Goal: Task Accomplishment & Management: Complete application form

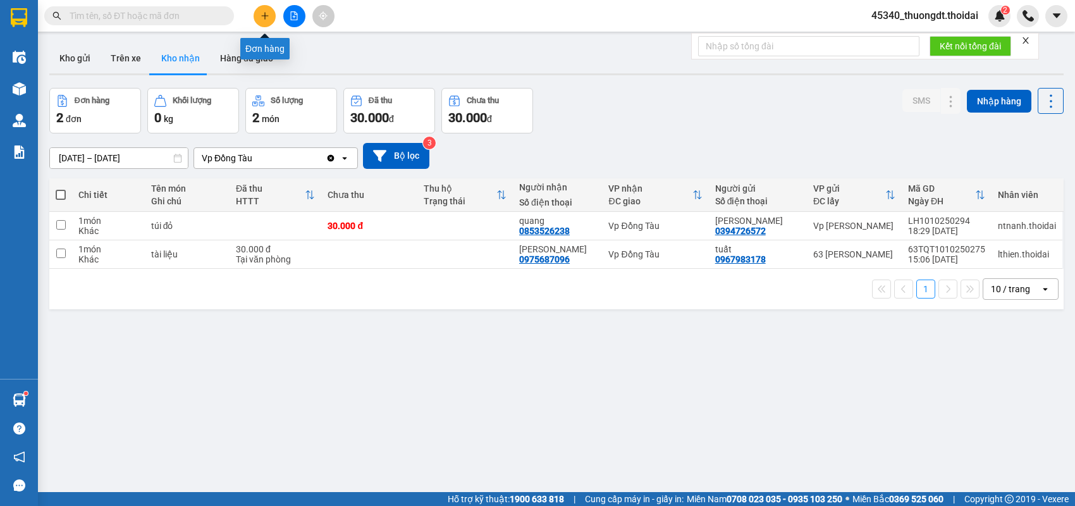
click at [268, 18] on icon "plus" at bounding box center [265, 15] width 9 height 9
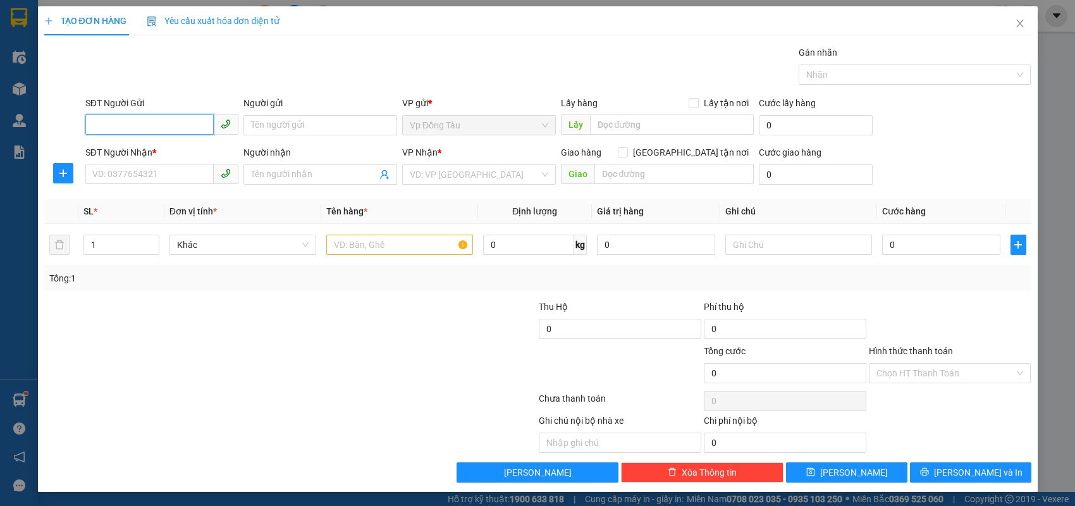
click at [175, 126] on input "SĐT Người Gửi" at bounding box center [149, 124] width 129 height 20
click at [178, 147] on div "0978279929 - [PERSON_NAME]" at bounding box center [162, 150] width 139 height 14
type input "0978279929"
type input "[PERSON_NAME]"
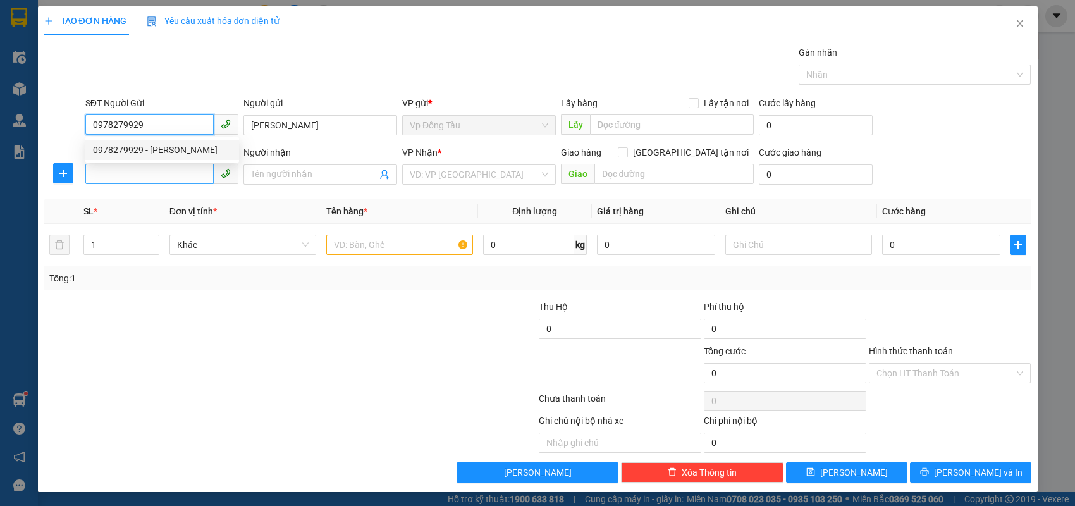
type input "0978279929"
click at [172, 178] on input "SĐT Người Nhận *" at bounding box center [149, 174] width 129 height 20
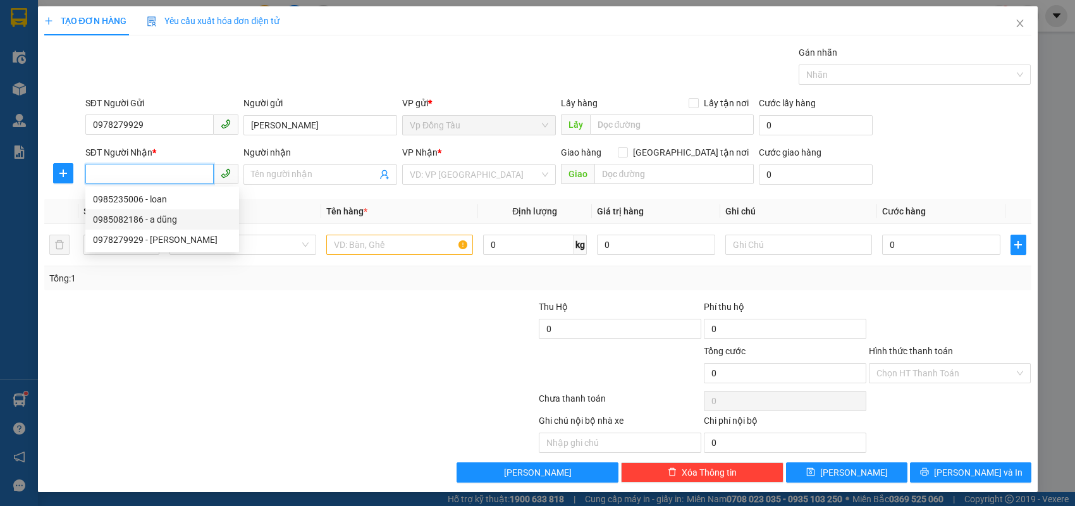
click at [162, 213] on div "0985082186 - a dũng" at bounding box center [162, 220] width 139 height 14
type input "0985082186"
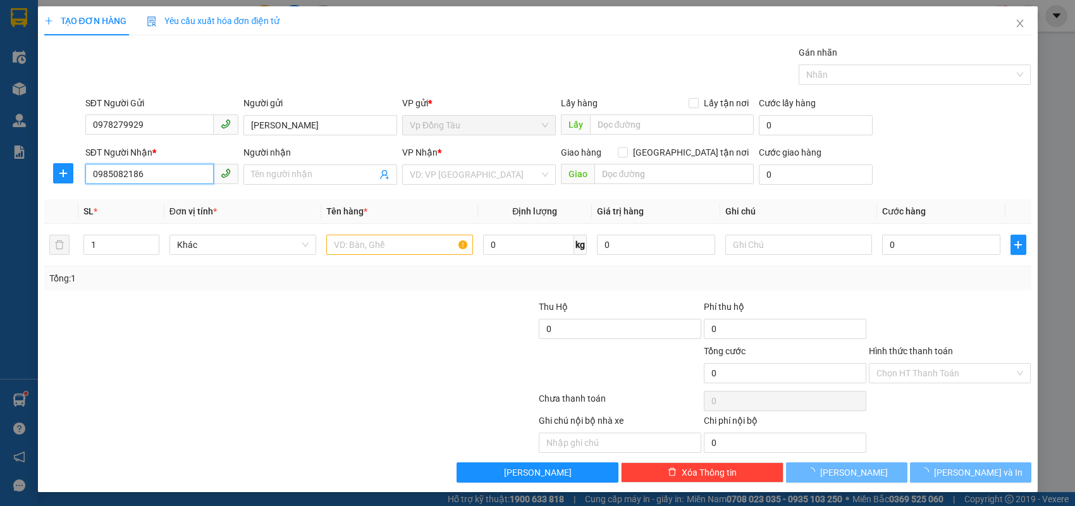
type input "a dũng"
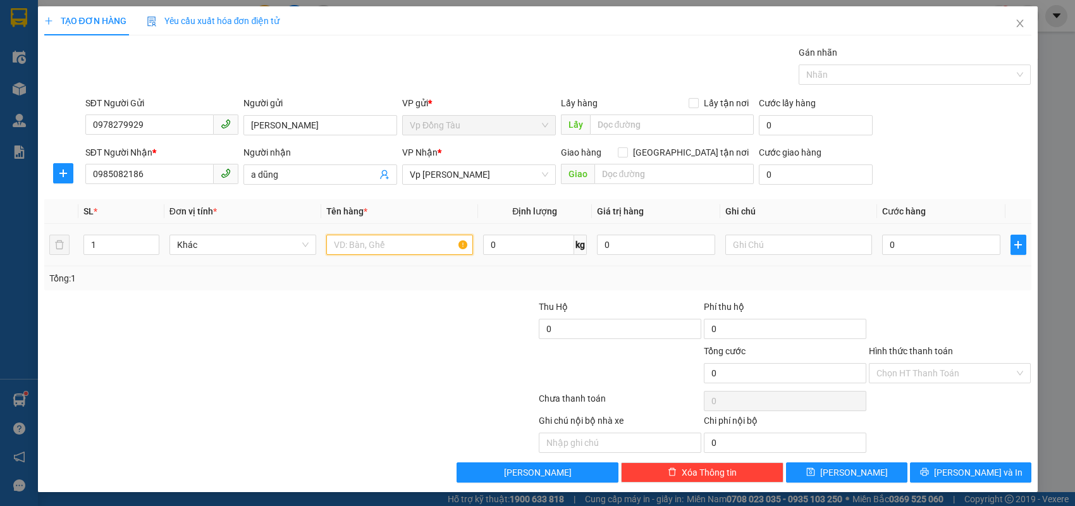
click at [374, 249] on input "text" at bounding box center [399, 245] width 147 height 20
type input "phụ tùng ô tô"
click at [904, 243] on input "0" at bounding box center [941, 245] width 118 height 20
type input "4"
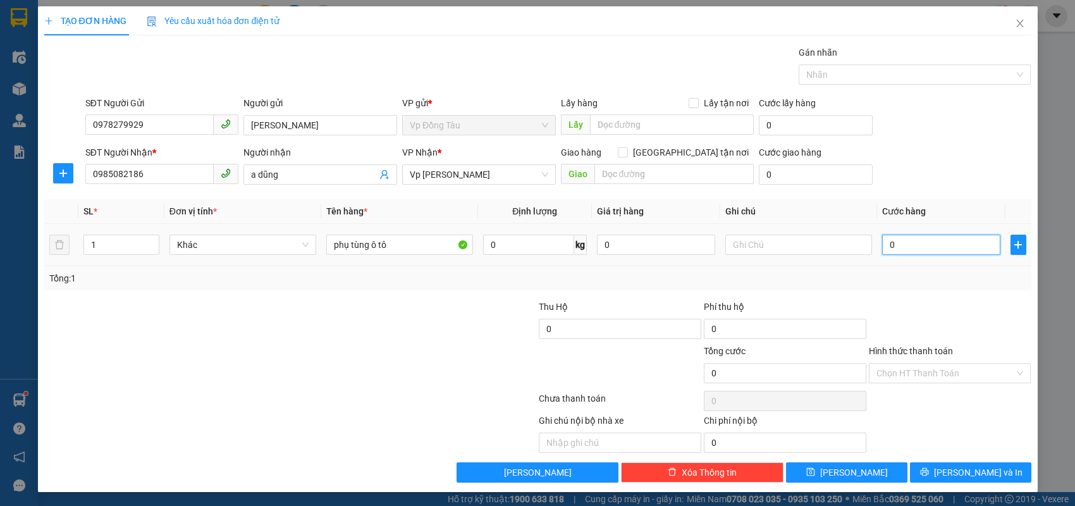
type input "4"
type input "40"
type input "40.000"
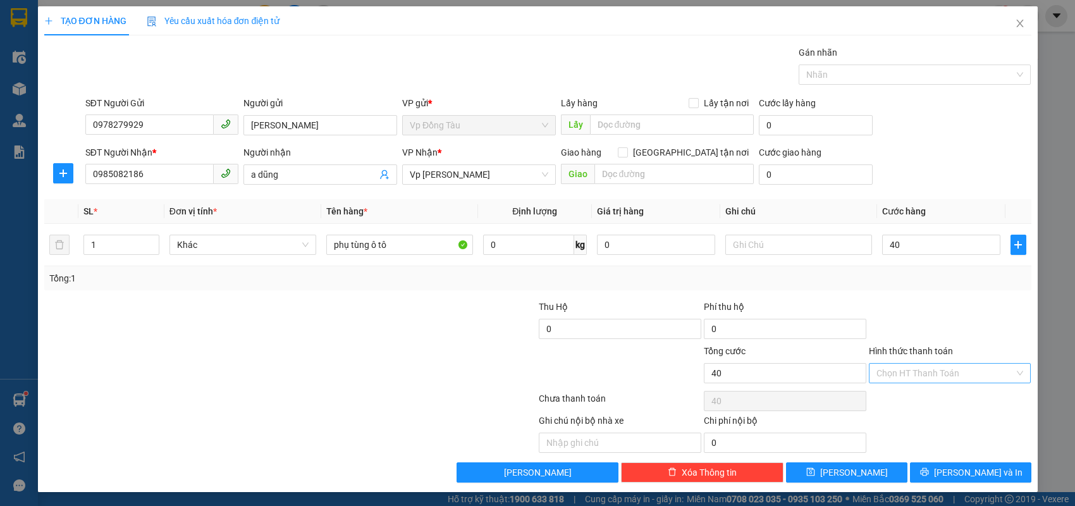
type input "40.000"
click at [919, 376] on input "Hình thức thanh toán" at bounding box center [946, 373] width 139 height 19
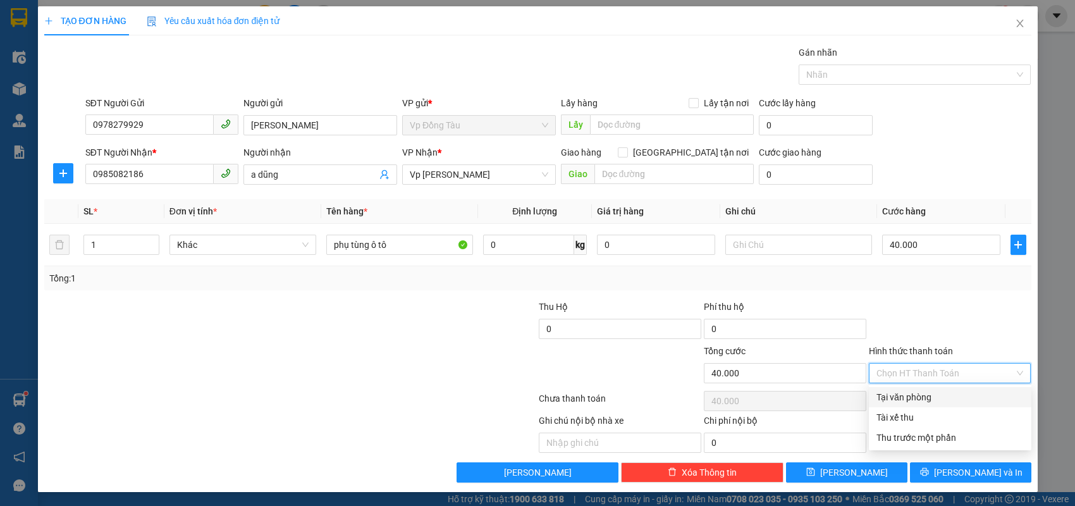
click at [911, 395] on div "Tại văn phòng" at bounding box center [950, 397] width 147 height 14
type input "0"
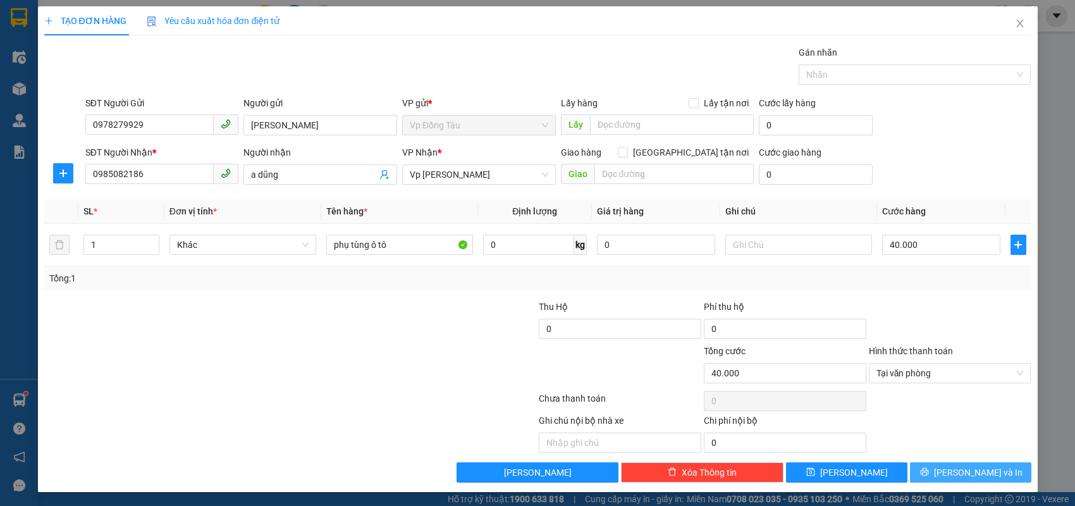
click at [942, 465] on button "[PERSON_NAME] và In" at bounding box center [970, 472] width 121 height 20
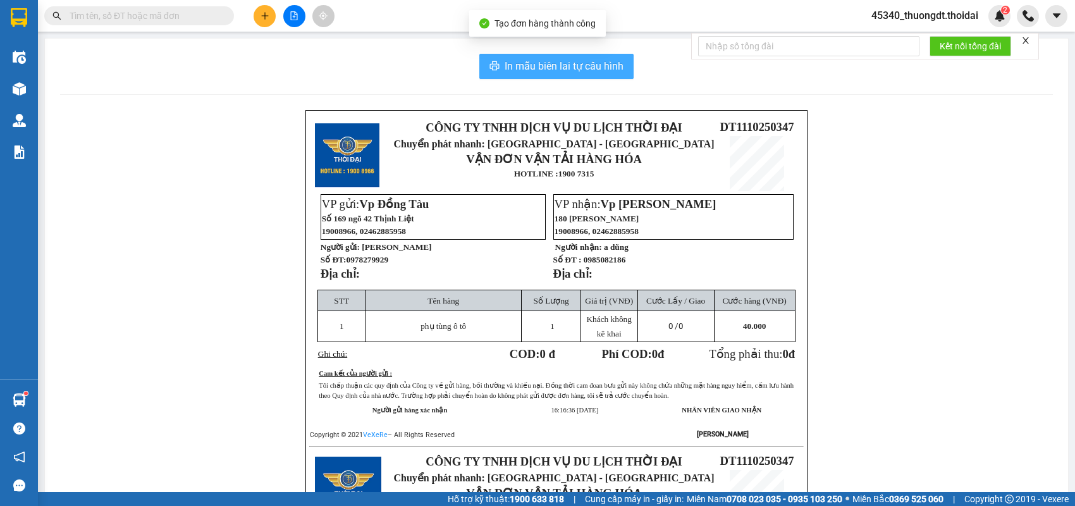
click at [571, 63] on span "In mẫu biên lai tự cấu hình" at bounding box center [564, 66] width 119 height 16
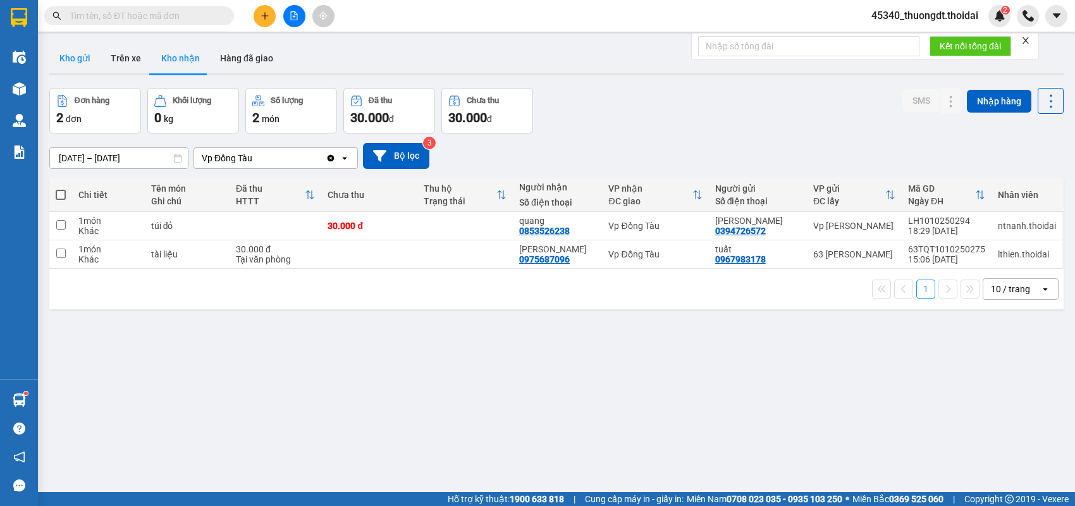
click at [69, 59] on button "Kho gửi" at bounding box center [74, 58] width 51 height 30
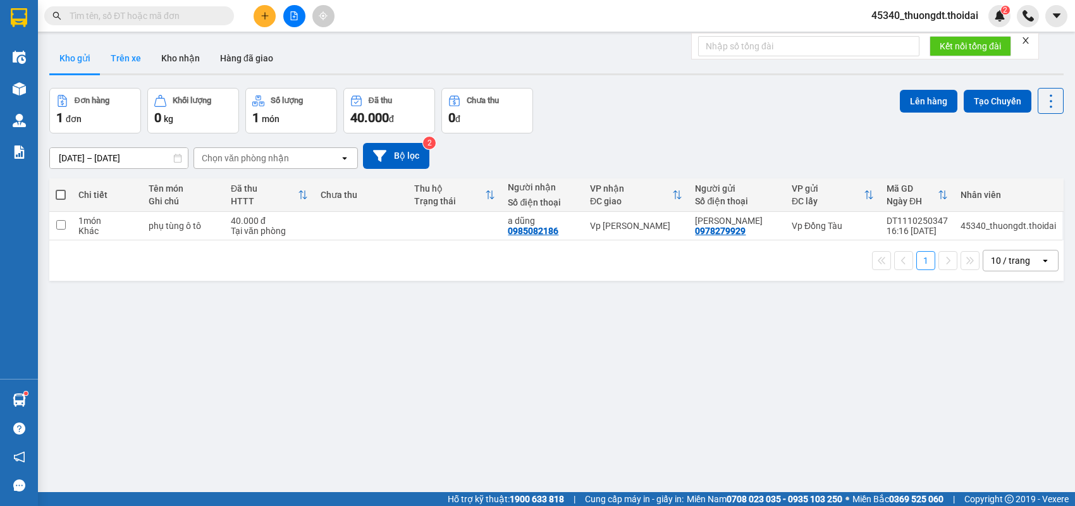
click at [121, 51] on button "Trên xe" at bounding box center [126, 58] width 51 height 30
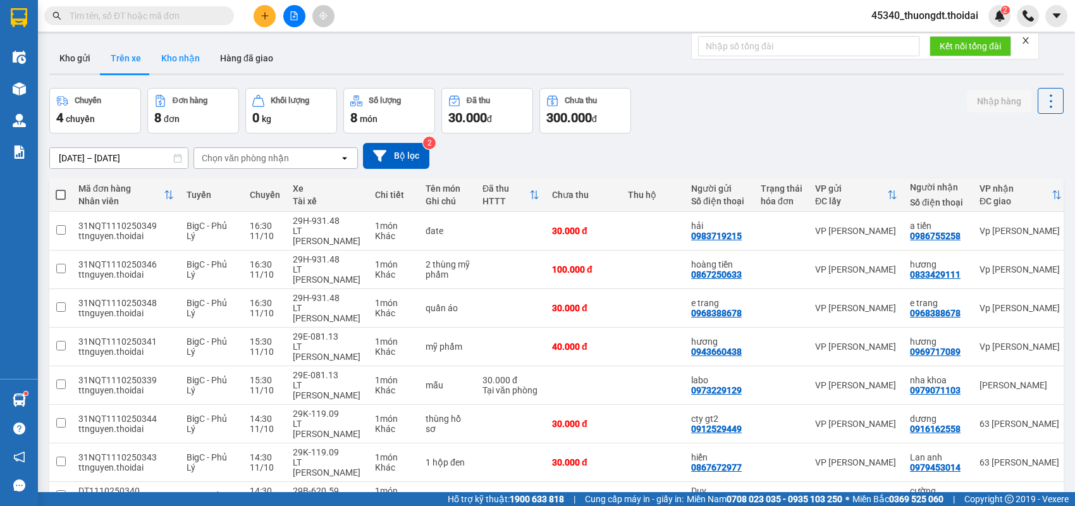
click at [183, 59] on button "Kho nhận" at bounding box center [180, 58] width 59 height 30
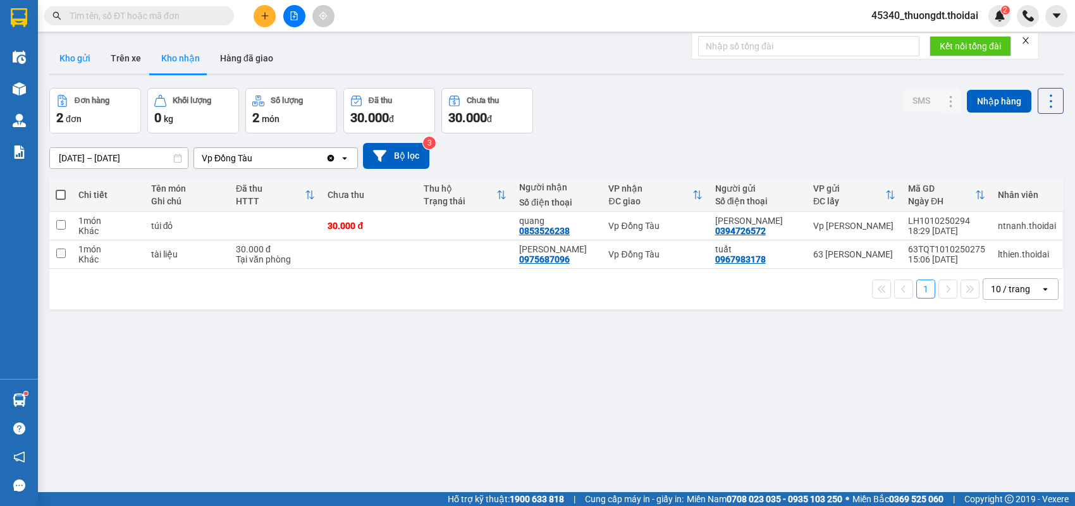
click at [70, 65] on button "Kho gửi" at bounding box center [74, 58] width 51 height 30
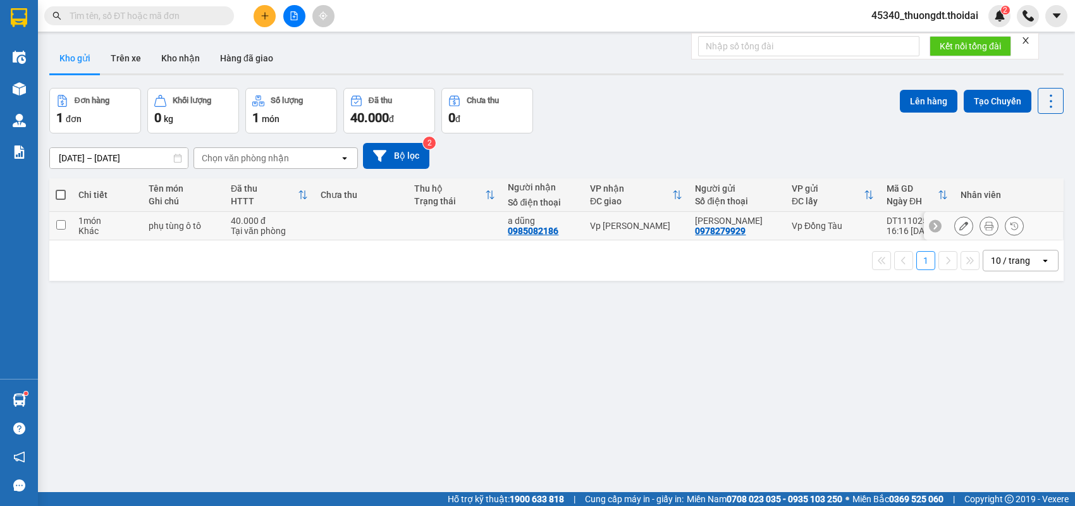
click at [174, 223] on div "phụ tùng ô tô" at bounding box center [184, 226] width 70 height 10
checkbox input "true"
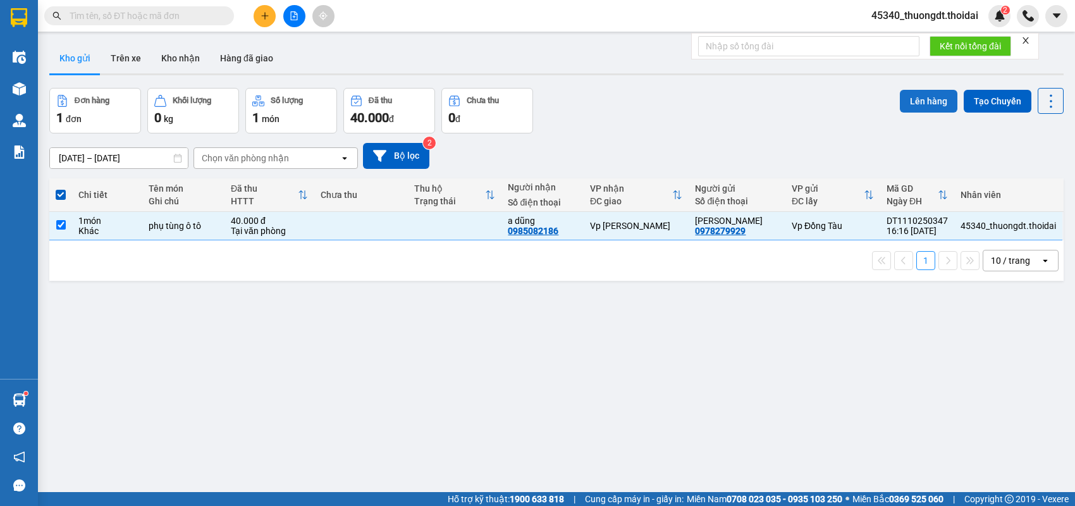
click at [909, 104] on button "Lên hàng" at bounding box center [929, 101] width 58 height 23
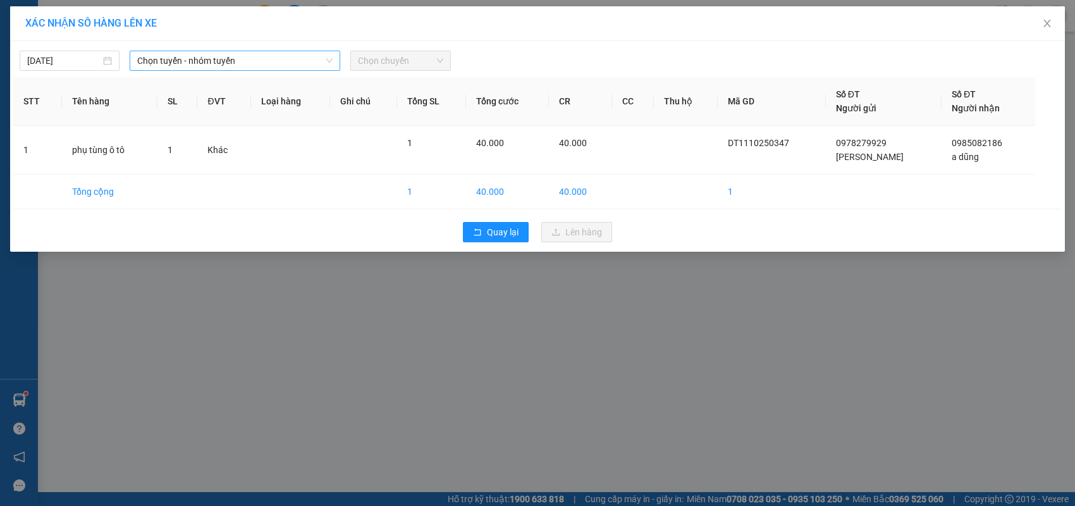
click at [271, 65] on span "Chọn tuyến - nhóm tuyến" at bounding box center [234, 60] width 195 height 19
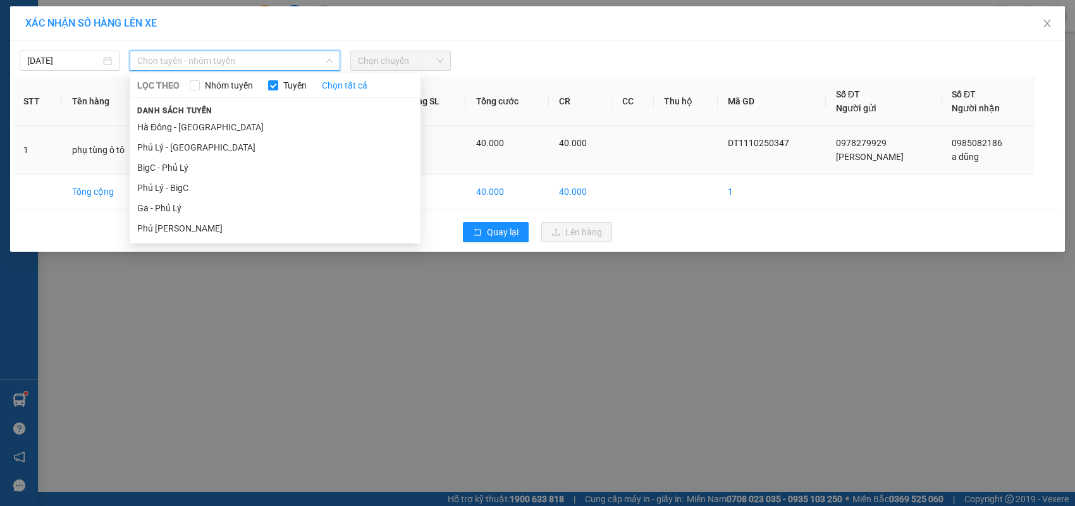
drag, startPoint x: 207, startPoint y: 204, endPoint x: 254, endPoint y: 166, distance: 60.3
click at [207, 205] on li "Ga - Phủ Lý" at bounding box center [275, 208] width 291 height 20
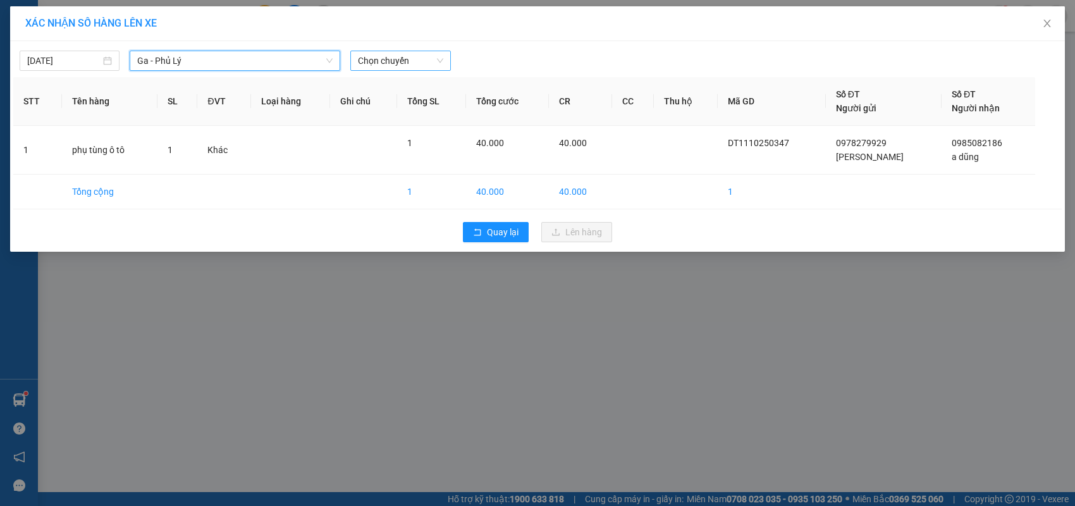
click at [433, 59] on span "Chọn chuyến" at bounding box center [400, 60] width 85 height 19
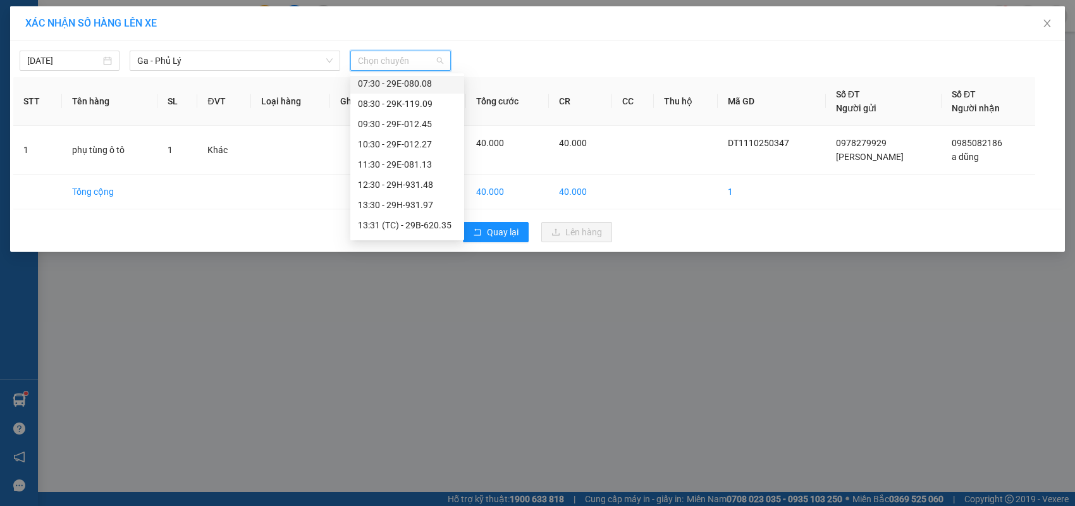
scroll to position [190, 0]
click at [426, 161] on div "16:30 - 29H-931.97" at bounding box center [407, 159] width 99 height 14
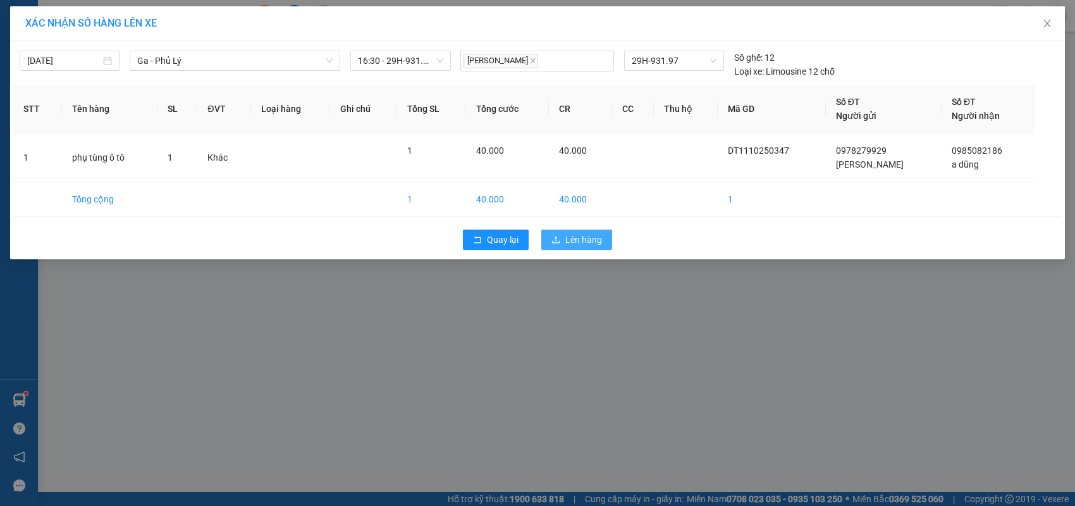
click at [555, 240] on icon "upload" at bounding box center [555, 239] width 9 height 9
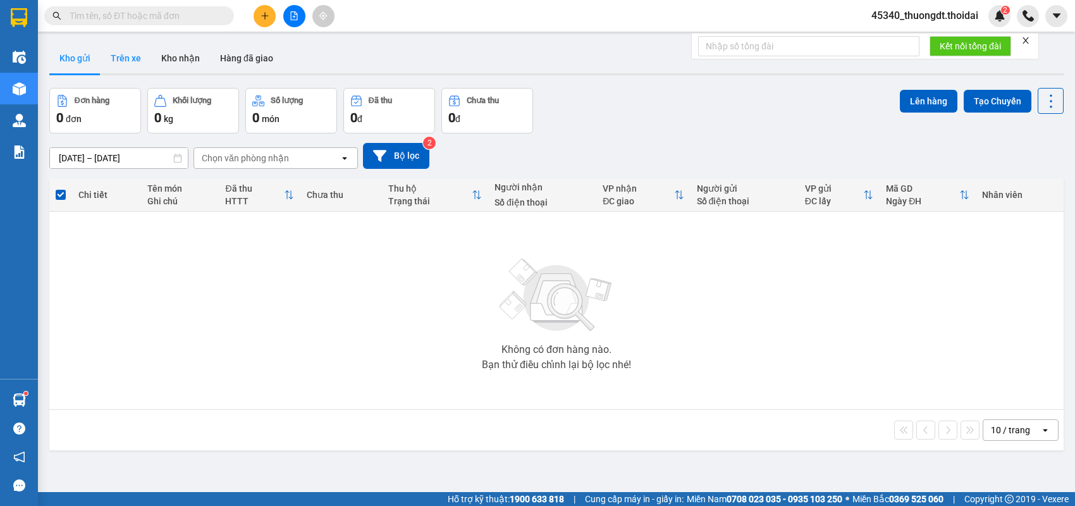
click at [130, 61] on button "Trên xe" at bounding box center [126, 58] width 51 height 30
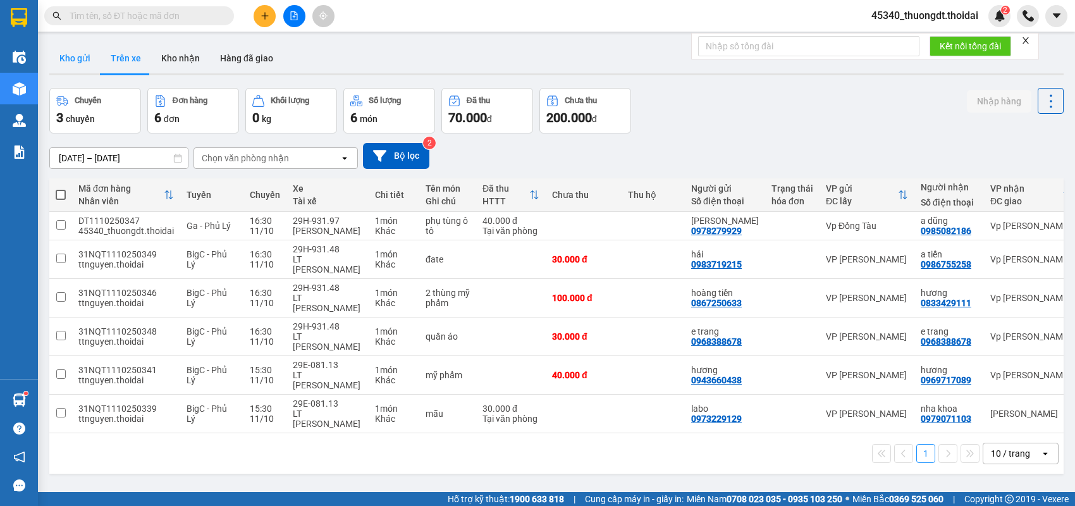
click at [88, 56] on button "Kho gửi" at bounding box center [74, 58] width 51 height 30
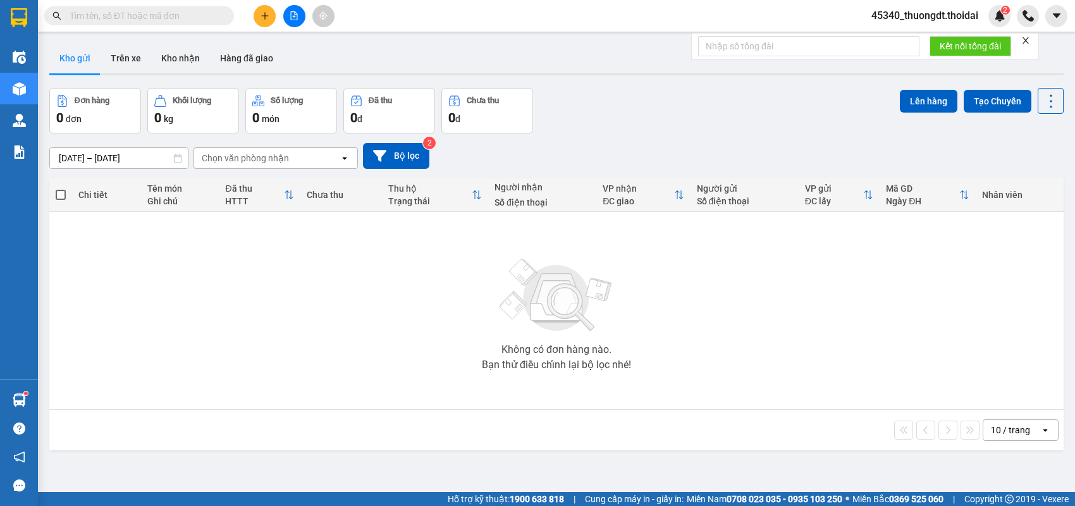
click at [191, 19] on input "text" at bounding box center [144, 16] width 149 height 14
paste input "0983544576"
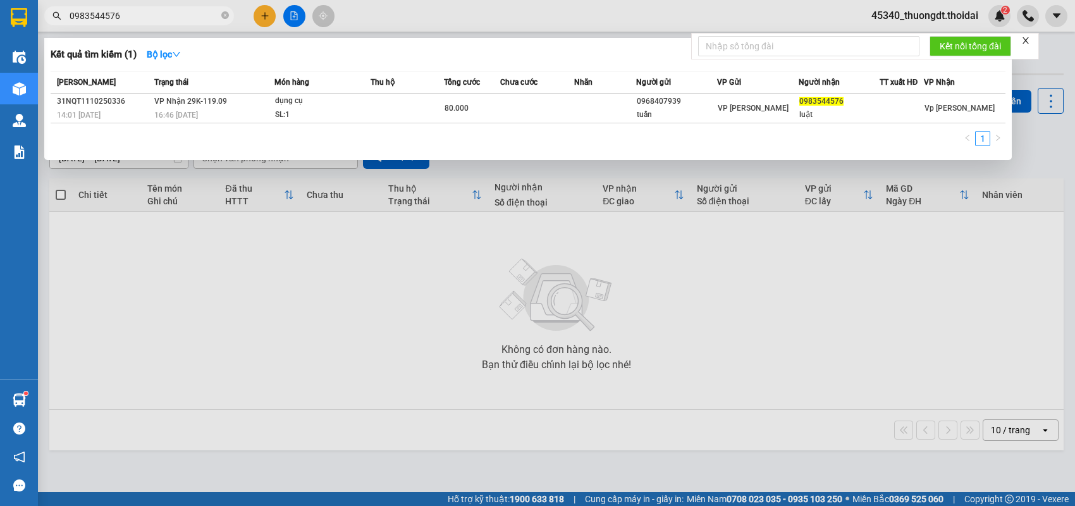
type input "0983544576"
click at [226, 16] on icon "close-circle" at bounding box center [225, 15] width 8 height 8
